Goal: Task Accomplishment & Management: Manage account settings

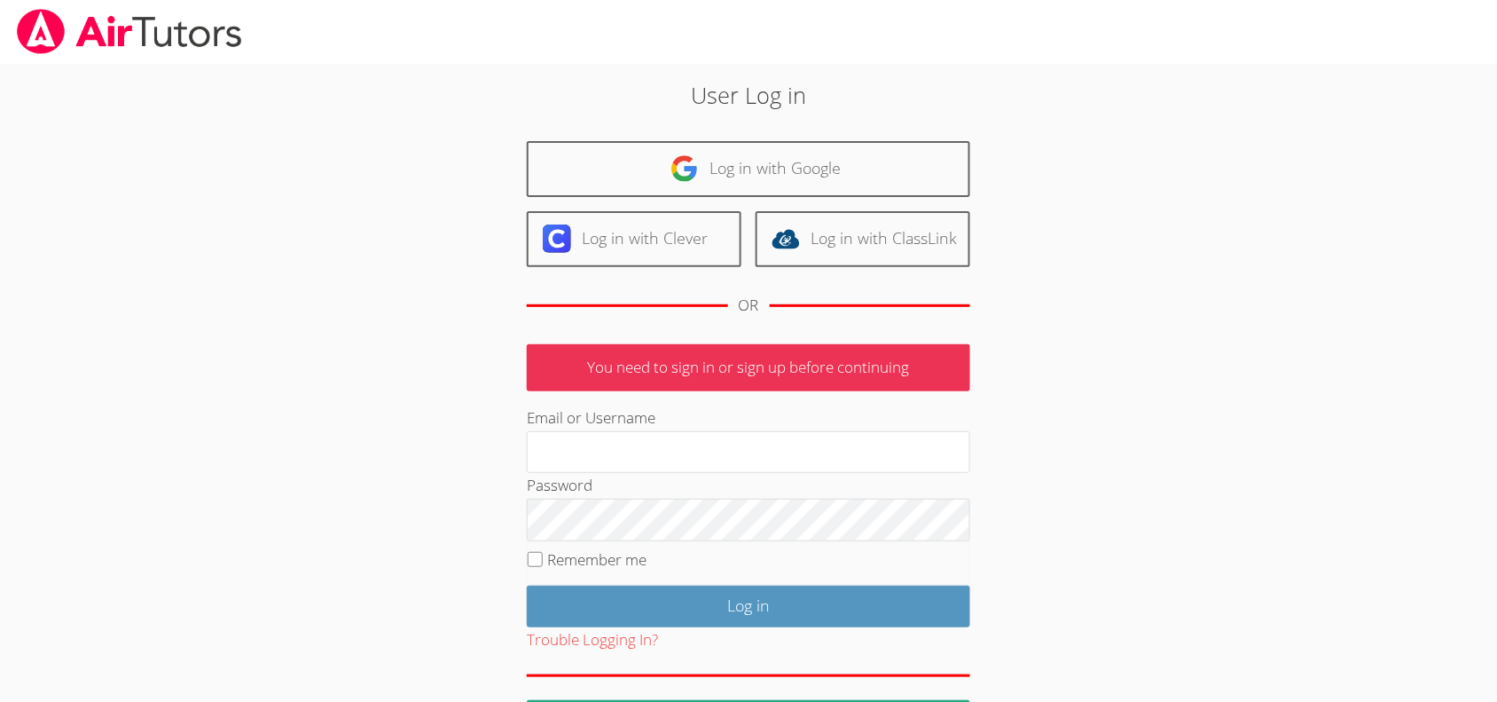
type input "mariesteinberg@live.com"
click at [532, 561] on input "Remember me" at bounding box center [535, 559] width 15 height 15
checkbox input "true"
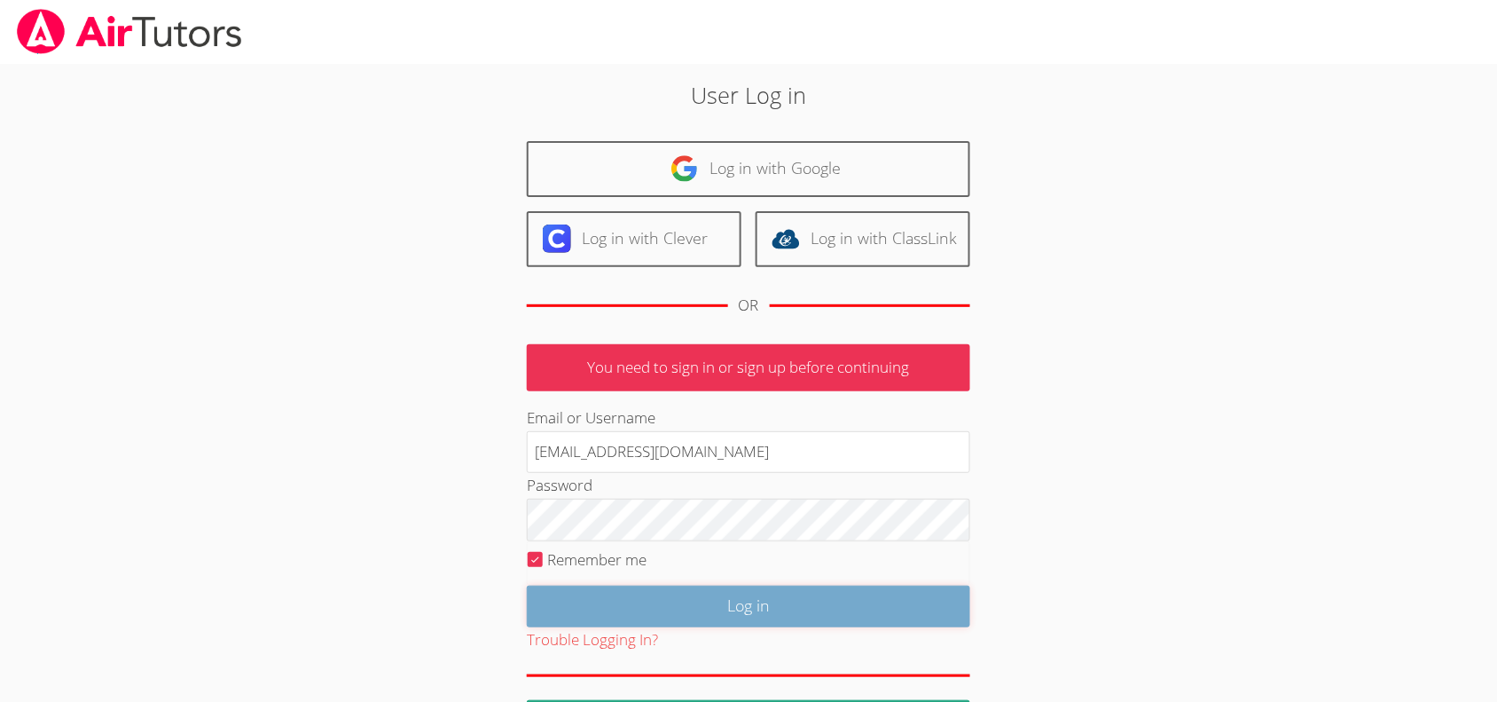
click at [615, 609] on input "Log in" at bounding box center [749, 606] width 444 height 42
